Goal: Task Accomplishment & Management: Use online tool/utility

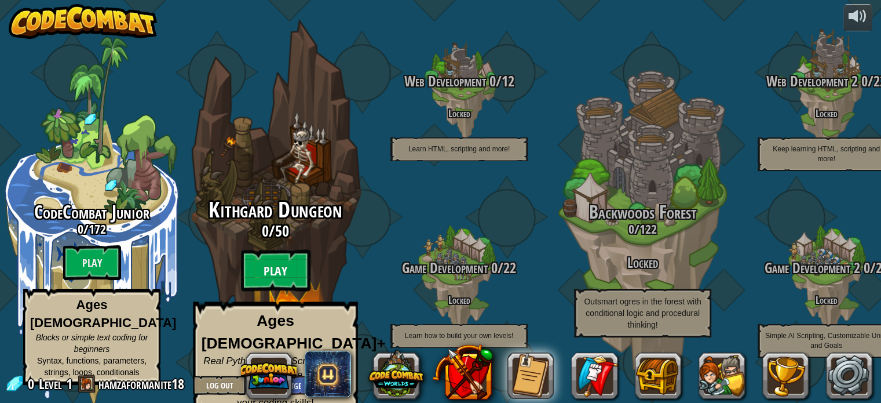
click at [284, 266] on btn "Play" at bounding box center [276, 271] width 70 height 42
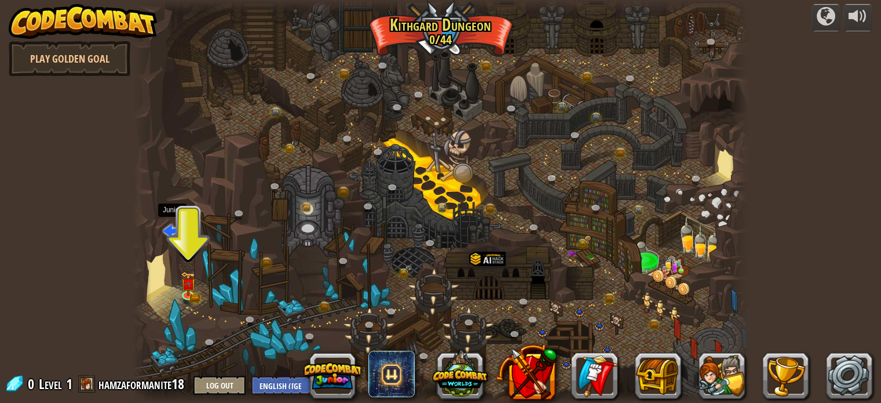
click at [171, 234] on span at bounding box center [171, 229] width 17 height 17
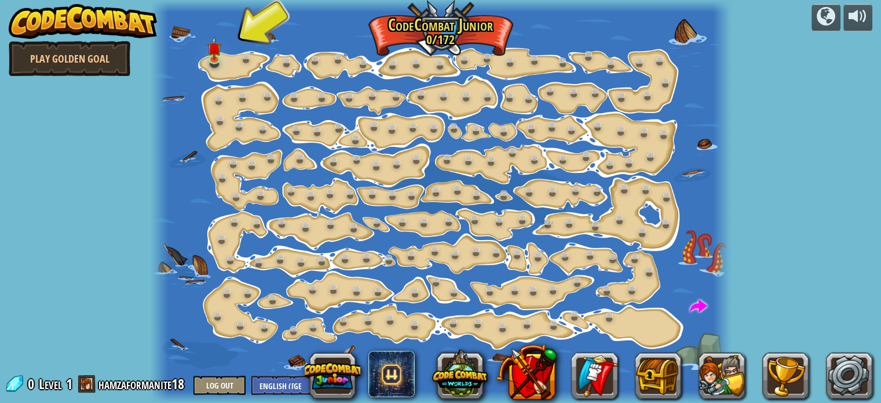
click at [233, 65] on div at bounding box center [441, 201] width 580 height 403
click at [220, 58] on img at bounding box center [214, 43] width 14 height 32
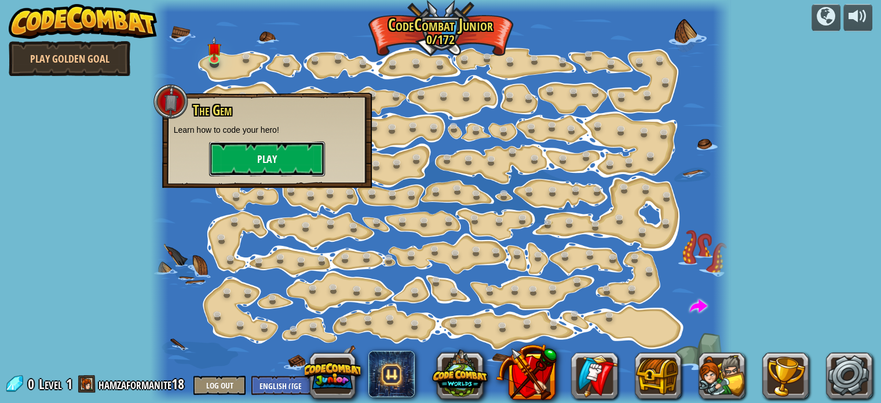
click at [271, 158] on button "Play" at bounding box center [267, 158] width 116 height 35
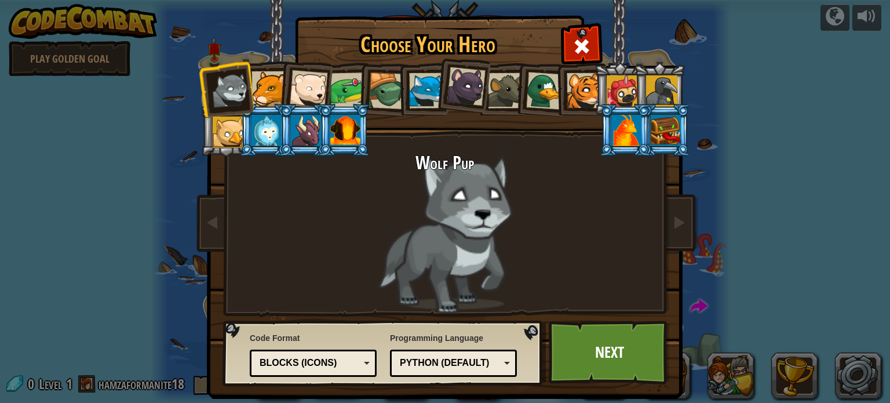
click at [270, 87] on div at bounding box center [268, 88] width 35 height 35
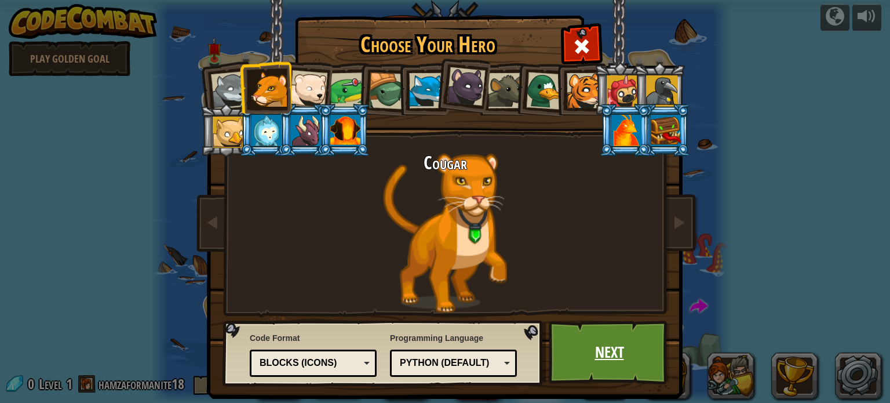
click at [607, 356] on link "Next" at bounding box center [608, 352] width 121 height 64
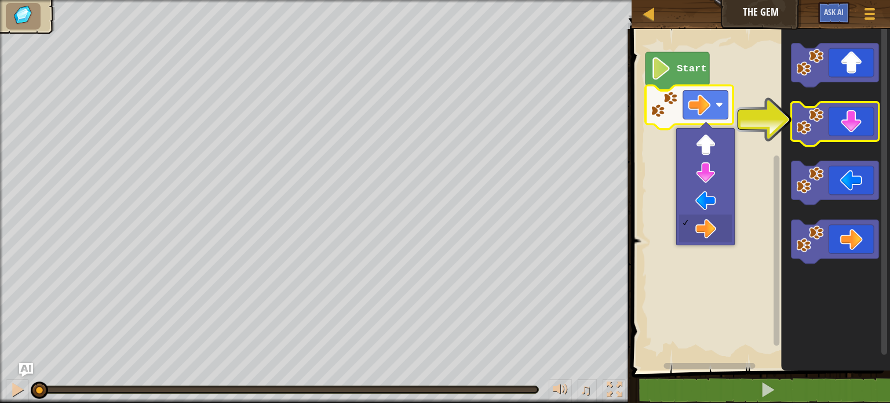
click at [862, 115] on icon "Blockly Workspace" at bounding box center [834, 124] width 87 height 44
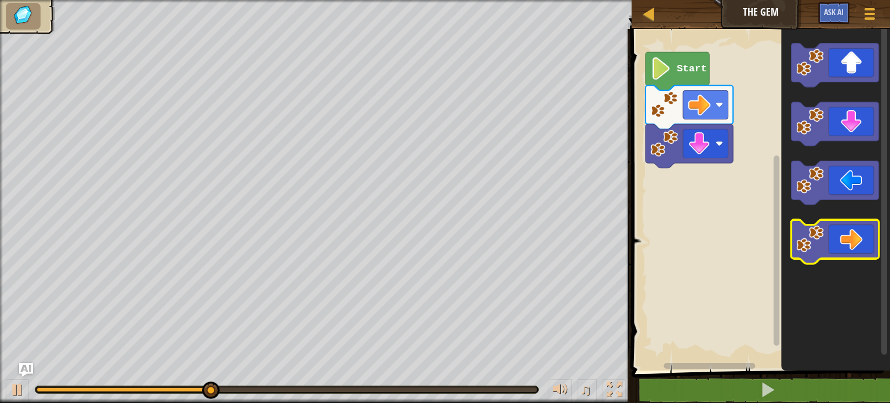
click at [861, 250] on icon "Blockly Workspace" at bounding box center [834, 242] width 87 height 44
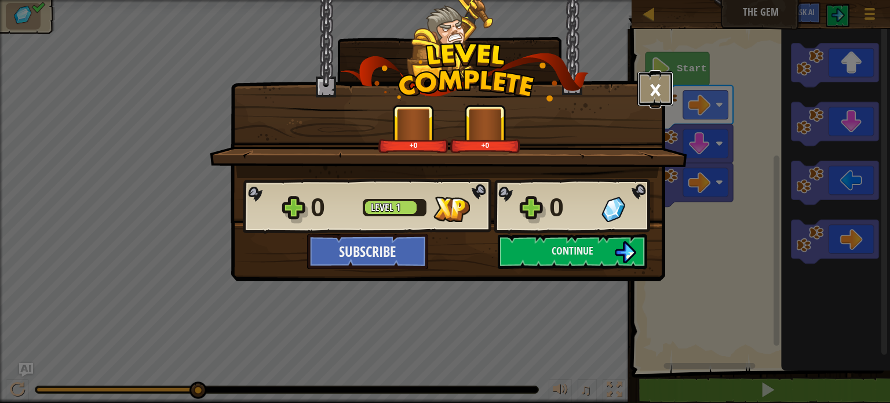
click at [661, 92] on button "×" at bounding box center [655, 88] width 36 height 35
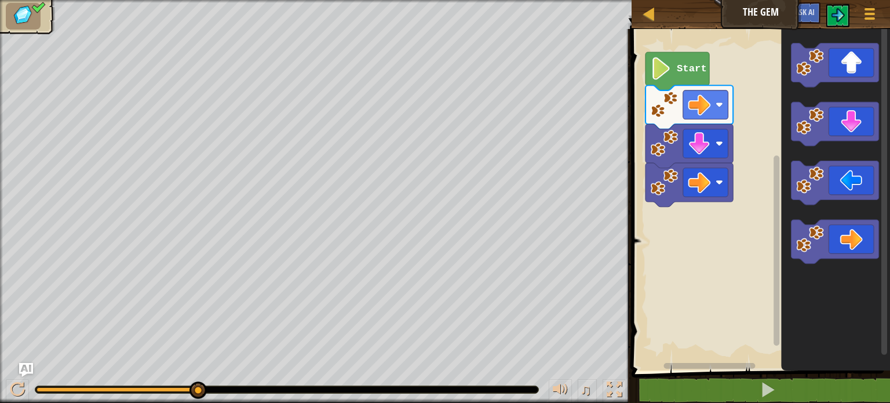
click at [682, 82] on icon "Blockly Workspace" at bounding box center [677, 71] width 64 height 38
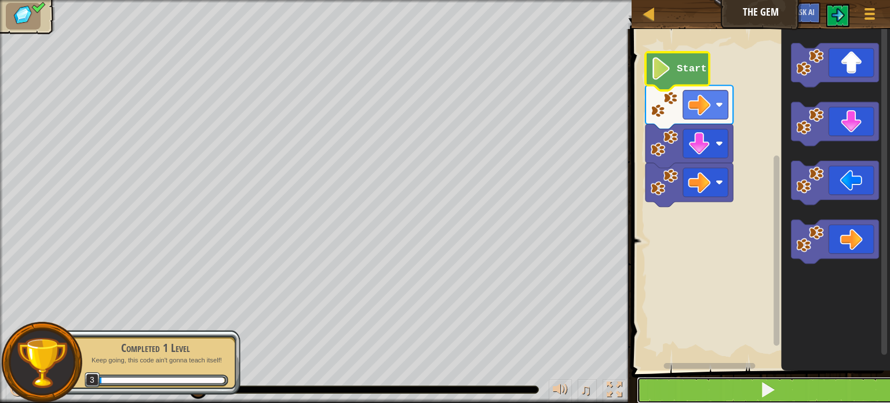
click at [775, 383] on span at bounding box center [767, 389] width 16 height 16
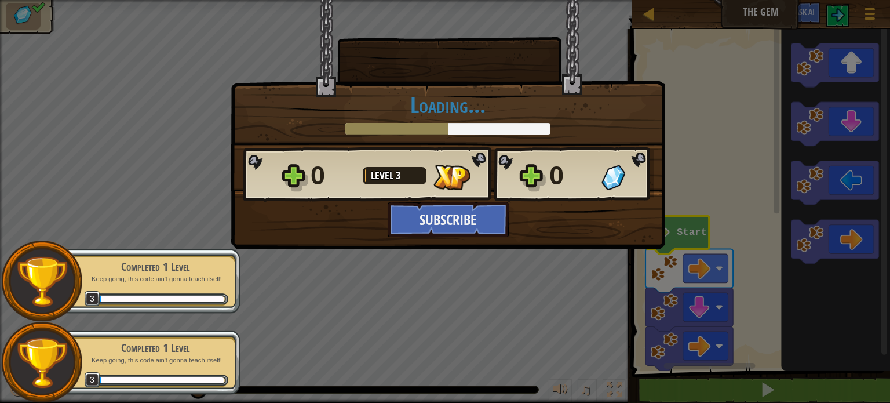
click at [700, 50] on div "× How fun was this level? Tell us more! Loading... Reticulating Splines... Load…" at bounding box center [445, 201] width 890 height 403
click at [838, 18] on div "× How fun was this level? Tell us more! Loading... Reticulating Splines... Load…" at bounding box center [445, 201] width 890 height 403
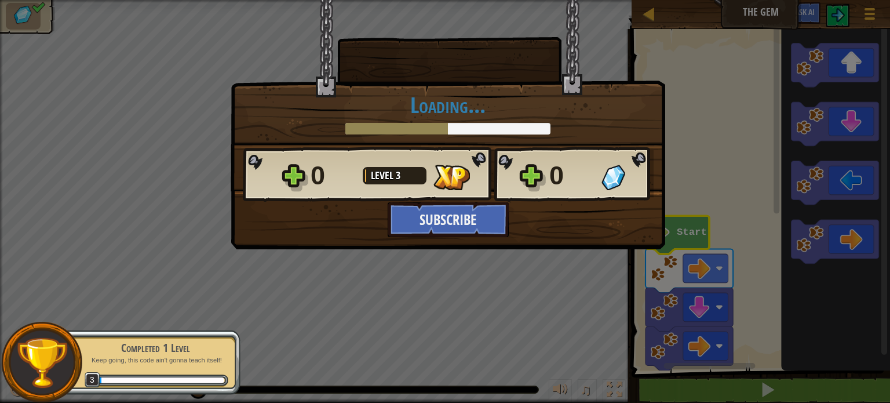
click at [366, 342] on div "× How fun was this level? Tell us more! Loading... Reticulating Splines... Load…" at bounding box center [445, 201] width 890 height 403
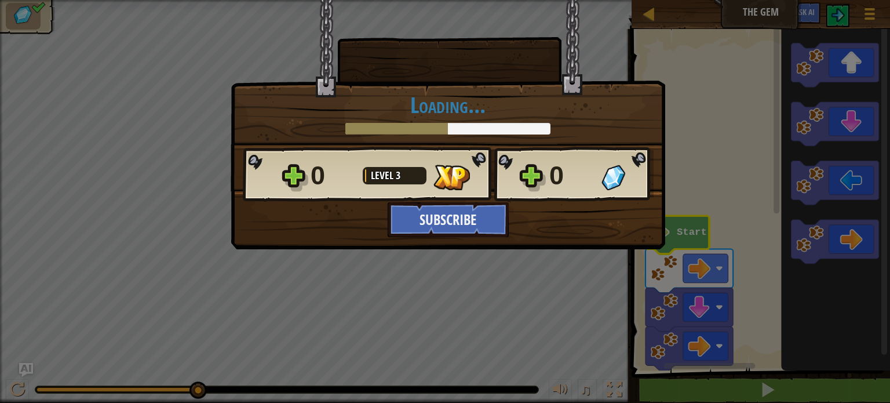
click at [770, 10] on div "× How fun was this level? Tell us more! Loading... Reticulating Splines... Load…" at bounding box center [445, 201] width 890 height 403
drag, startPoint x: 610, startPoint y: 129, endPoint x: 579, endPoint y: 134, distance: 31.7
click at [610, 129] on div "Loading..." at bounding box center [448, 114] width 410 height 42
click at [624, 173] on img at bounding box center [613, 176] width 24 height 25
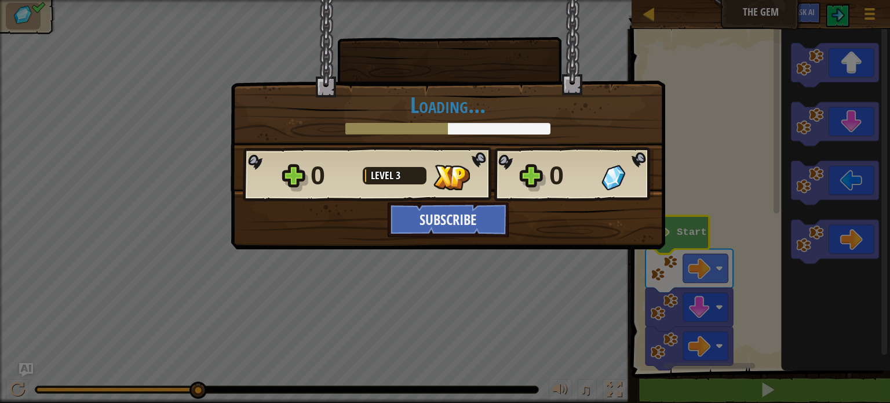
click at [386, 30] on div at bounding box center [449, 39] width 219 height 78
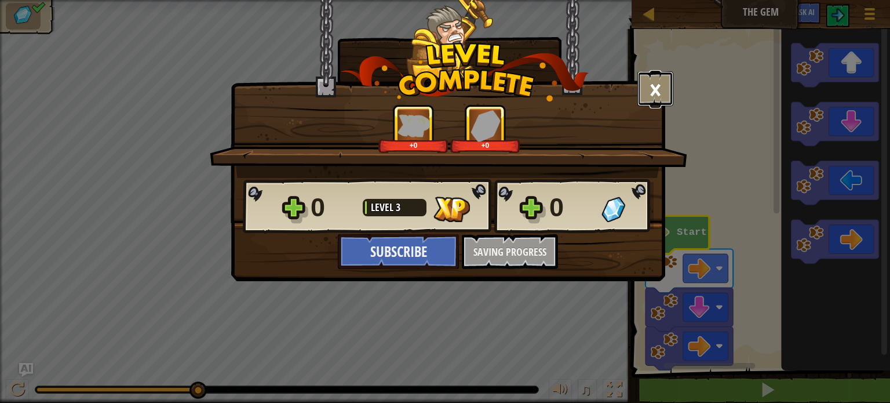
click at [657, 92] on button "×" at bounding box center [655, 88] width 36 height 35
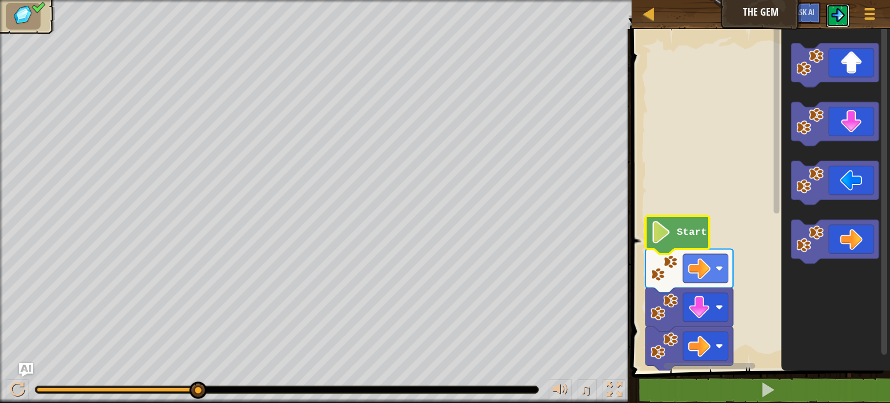
click at [838, 13] on img at bounding box center [838, 15] width 14 height 14
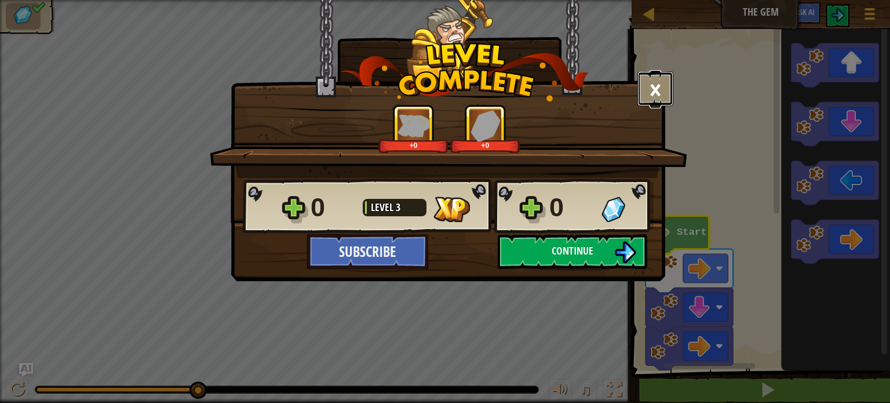
click at [660, 90] on button "×" at bounding box center [655, 88] width 36 height 35
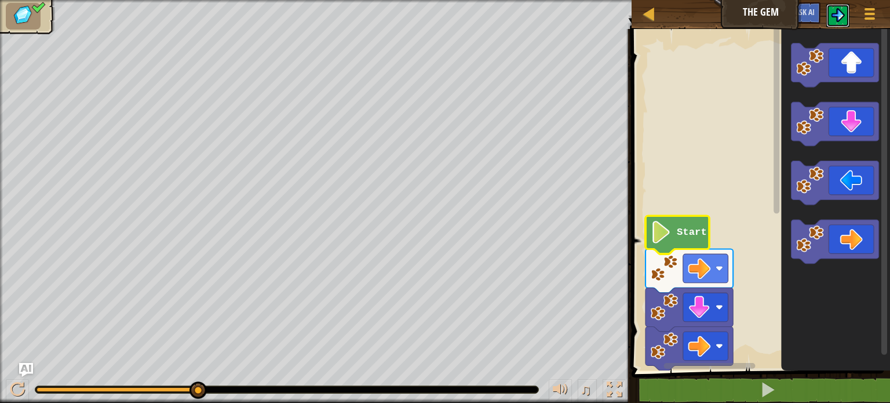
click at [846, 8] on button at bounding box center [837, 15] width 23 height 23
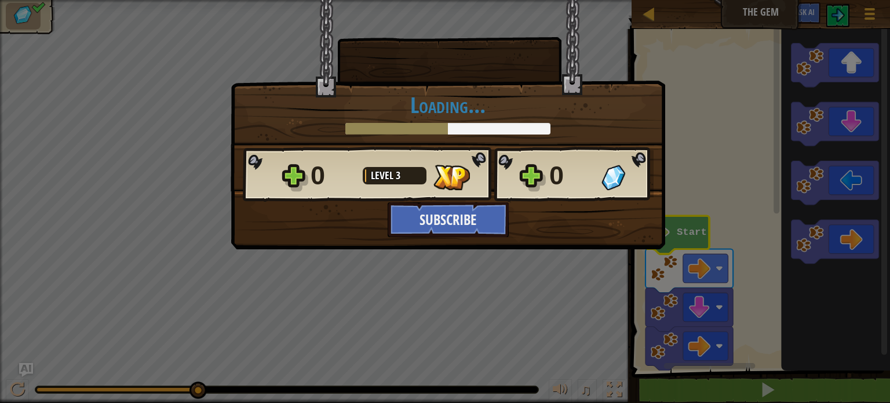
click at [586, 70] on div "× How fun was this level? Tell us more! Loading... Reticulating Splines... Load…" at bounding box center [448, 95] width 434 height 192
click at [454, 174] on img at bounding box center [451, 176] width 36 height 25
click at [612, 177] on img at bounding box center [613, 176] width 24 height 25
click at [411, 303] on div "× How fun was this level? Tell us more! Loading... Reticulating Splines... Load…" at bounding box center [445, 201] width 890 height 403
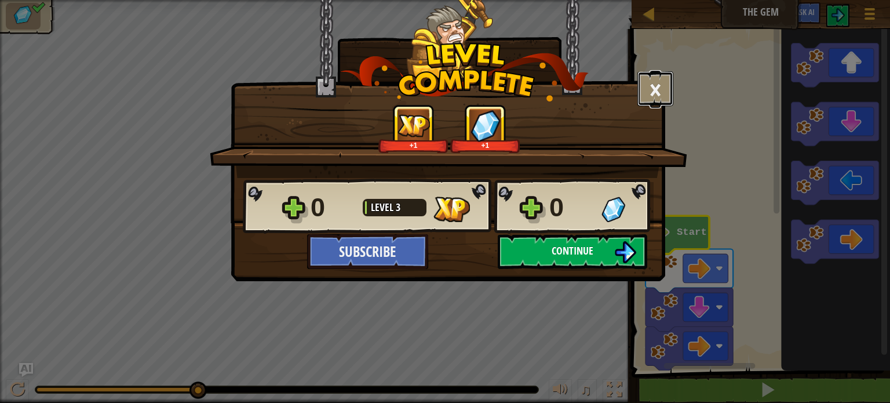
drag, startPoint x: 652, startPoint y: 86, endPoint x: 624, endPoint y: 259, distance: 176.0
click at [624, 223] on div "× How fun was this level? Tell us more! +1 +1 Reticulating Splines... 0 Level 3…" at bounding box center [448, 111] width 434 height 224
click at [624, 259] on img at bounding box center [625, 252] width 22 height 22
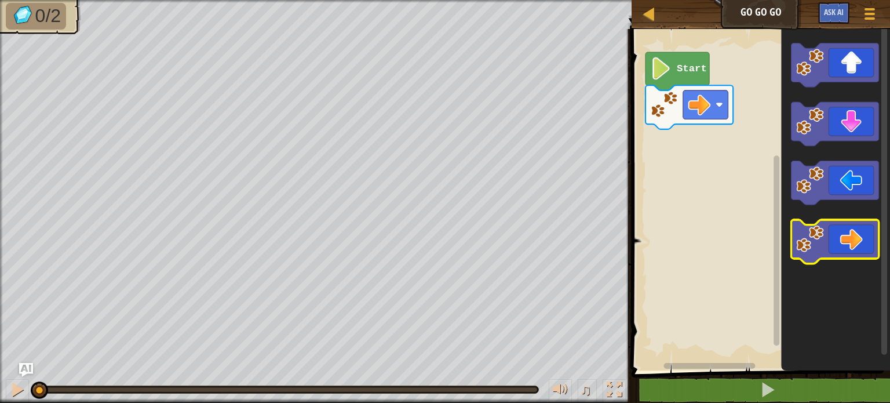
click at [853, 253] on icon "Blockly Workspace" at bounding box center [834, 242] width 87 height 44
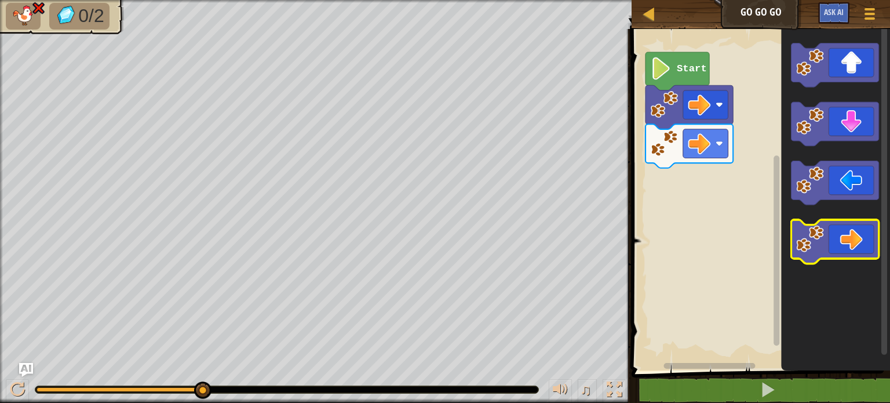
click at [847, 243] on icon "Blockly Workspace" at bounding box center [834, 242] width 87 height 44
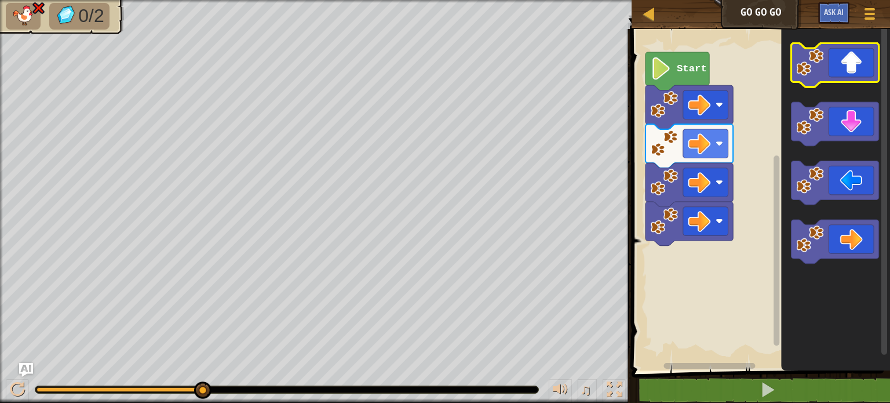
click at [844, 74] on icon "Blockly Workspace" at bounding box center [834, 65] width 87 height 44
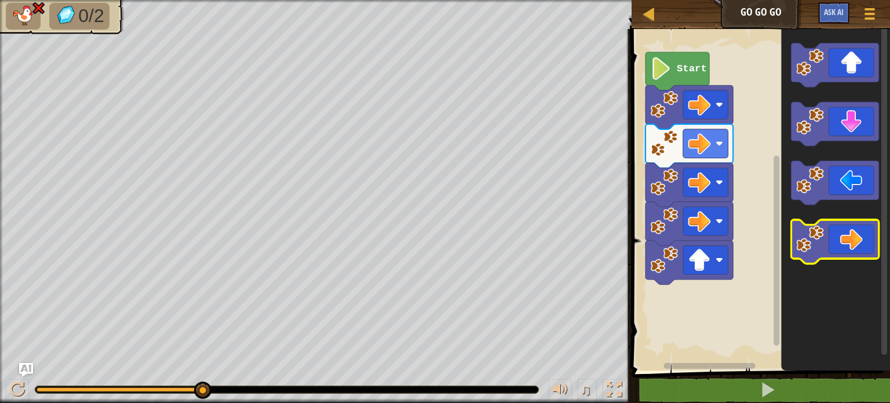
click at [864, 238] on icon "Blockly Workspace" at bounding box center [834, 242] width 87 height 44
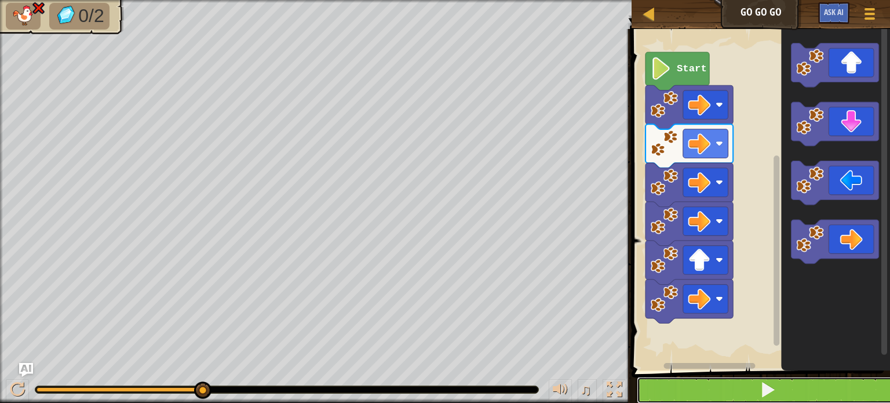
click at [672, 391] on button at bounding box center [768, 389] width 262 height 27
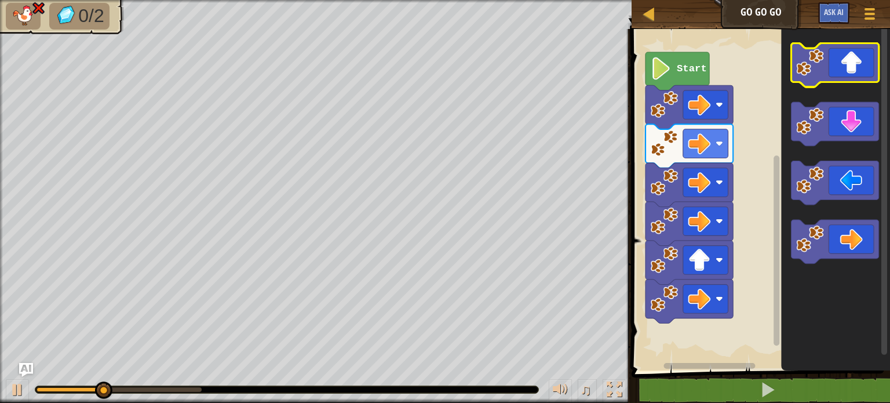
click at [827, 80] on icon "Blockly Workspace" at bounding box center [834, 65] width 87 height 44
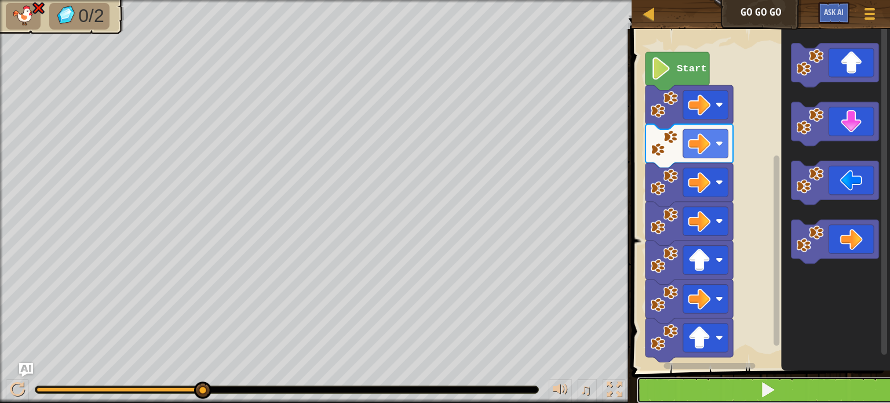
click at [734, 387] on button at bounding box center [768, 389] width 262 height 27
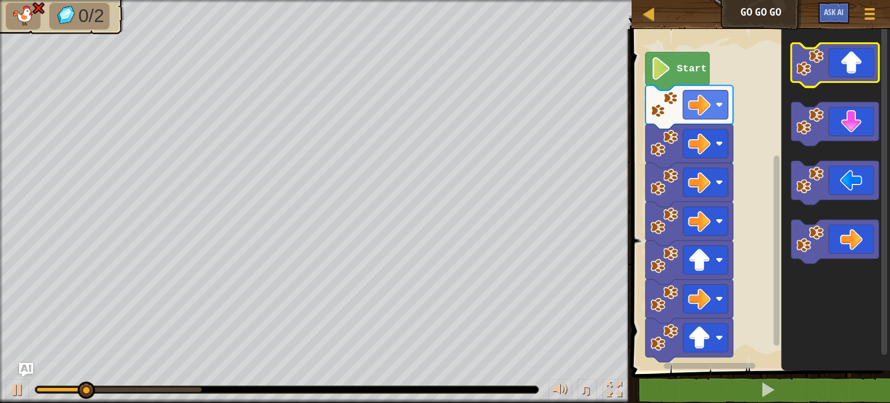
click at [834, 75] on icon "Blockly Workspace" at bounding box center [834, 65] width 87 height 44
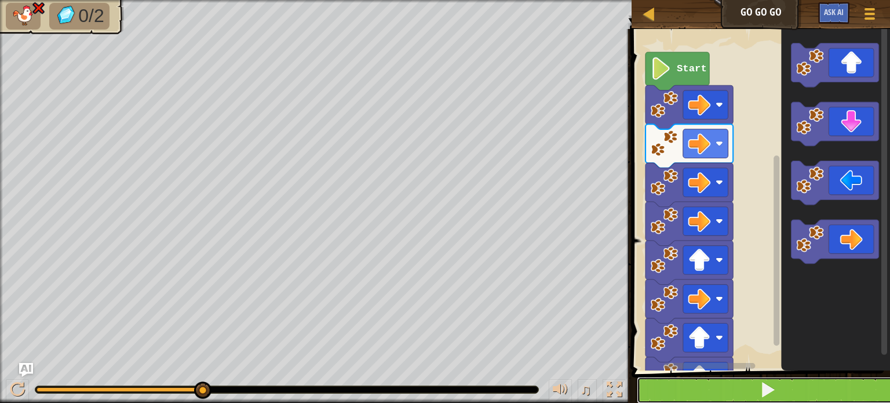
click at [759, 402] on button at bounding box center [768, 389] width 262 height 27
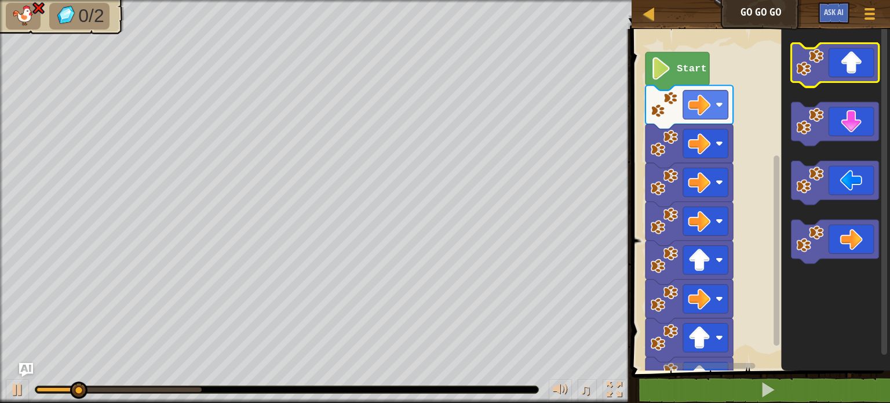
click at [834, 66] on icon "Blockly Workspace" at bounding box center [834, 65] width 87 height 44
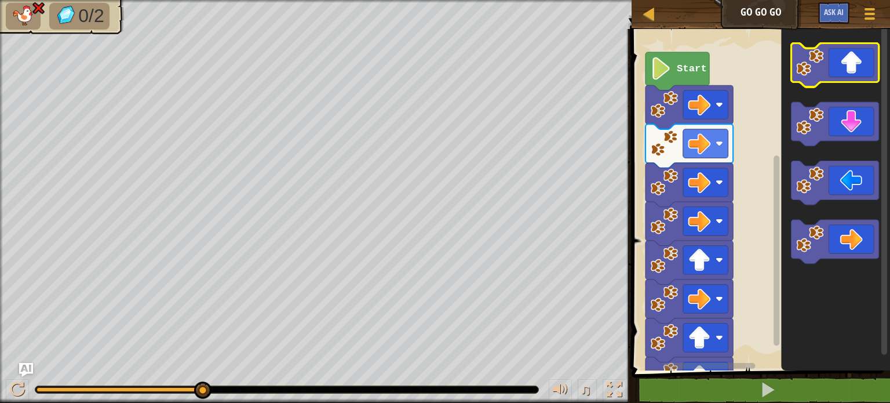
click at [853, 74] on icon "Blockly Workspace" at bounding box center [834, 65] width 87 height 44
click at [700, 145] on image "Blockly Workspace" at bounding box center [699, 143] width 23 height 23
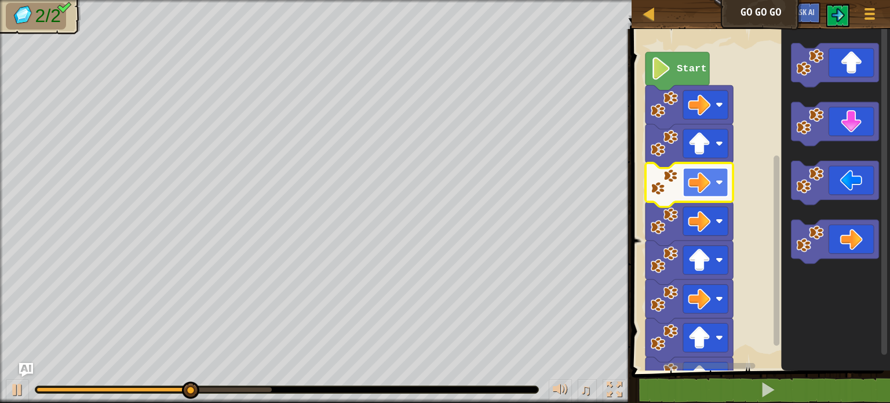
click at [707, 184] on image "Blockly Workspace" at bounding box center [699, 182] width 23 height 23
